Goal: Information Seeking & Learning: Learn about a topic

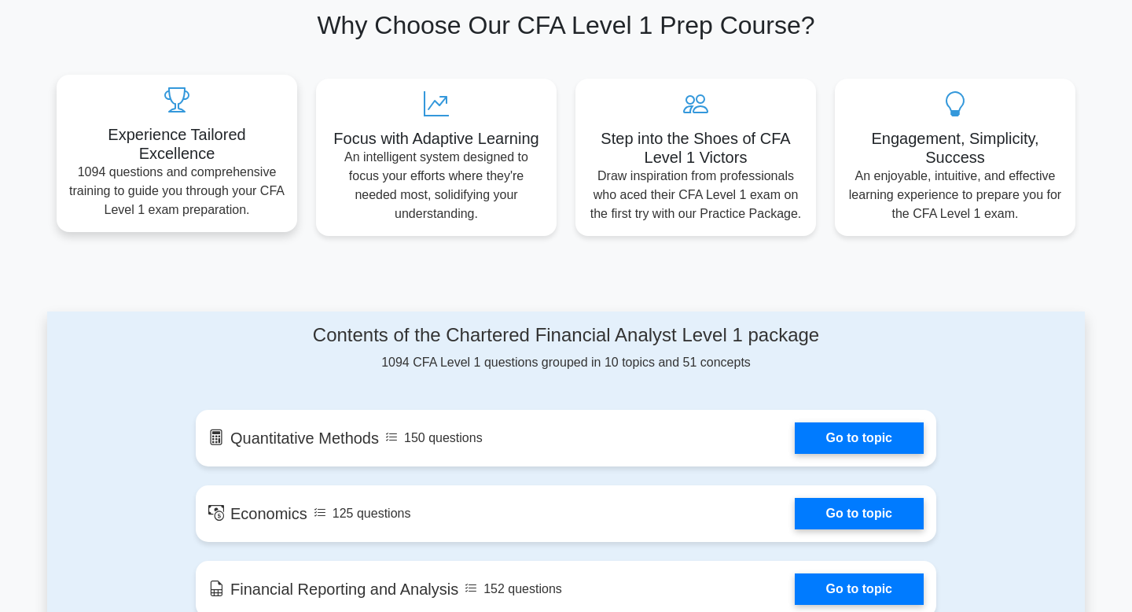
scroll to position [603, 0]
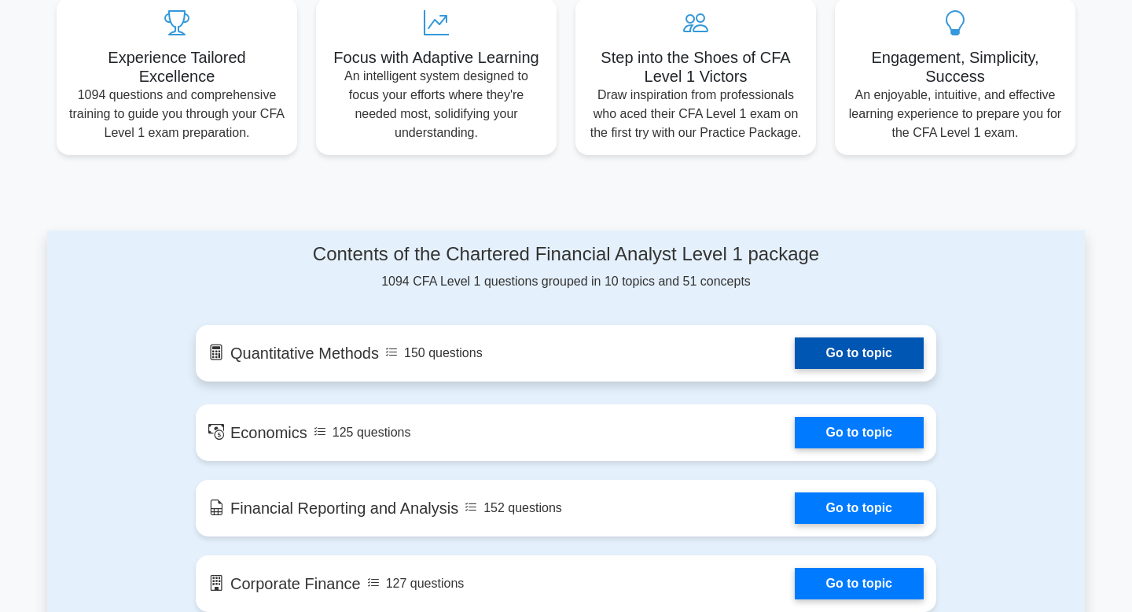
click at [830, 354] on link "Go to topic" at bounding box center [859, 352] width 129 height 31
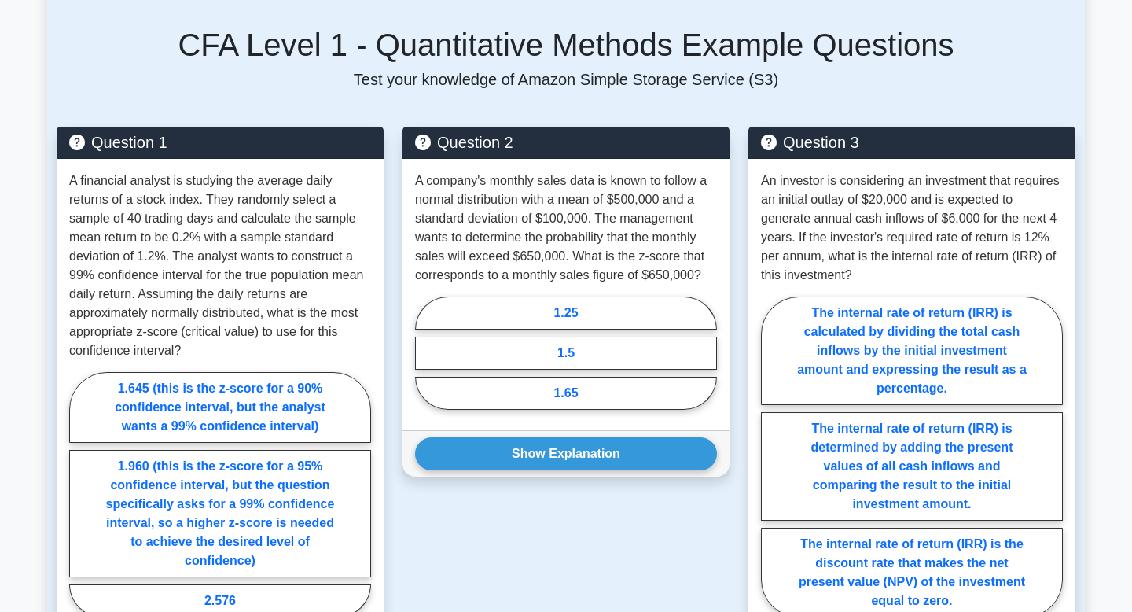
scroll to position [1009, 0]
